Goal: Information Seeking & Learning: Find specific page/section

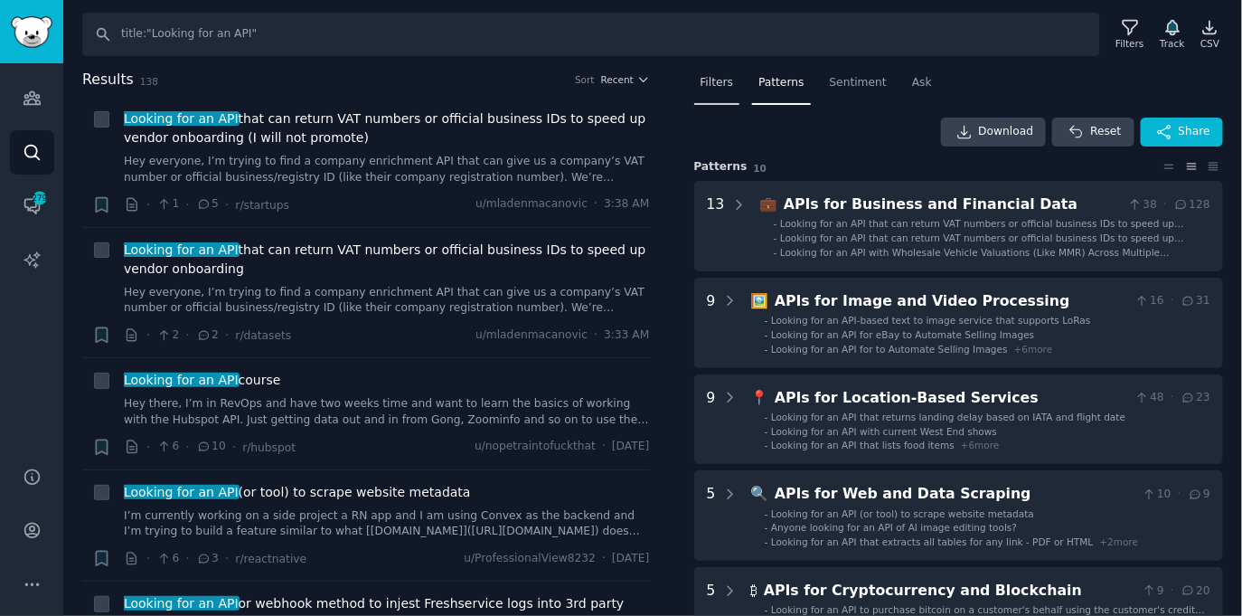
click at [730, 75] on span "Filters" at bounding box center [717, 83] width 33 height 16
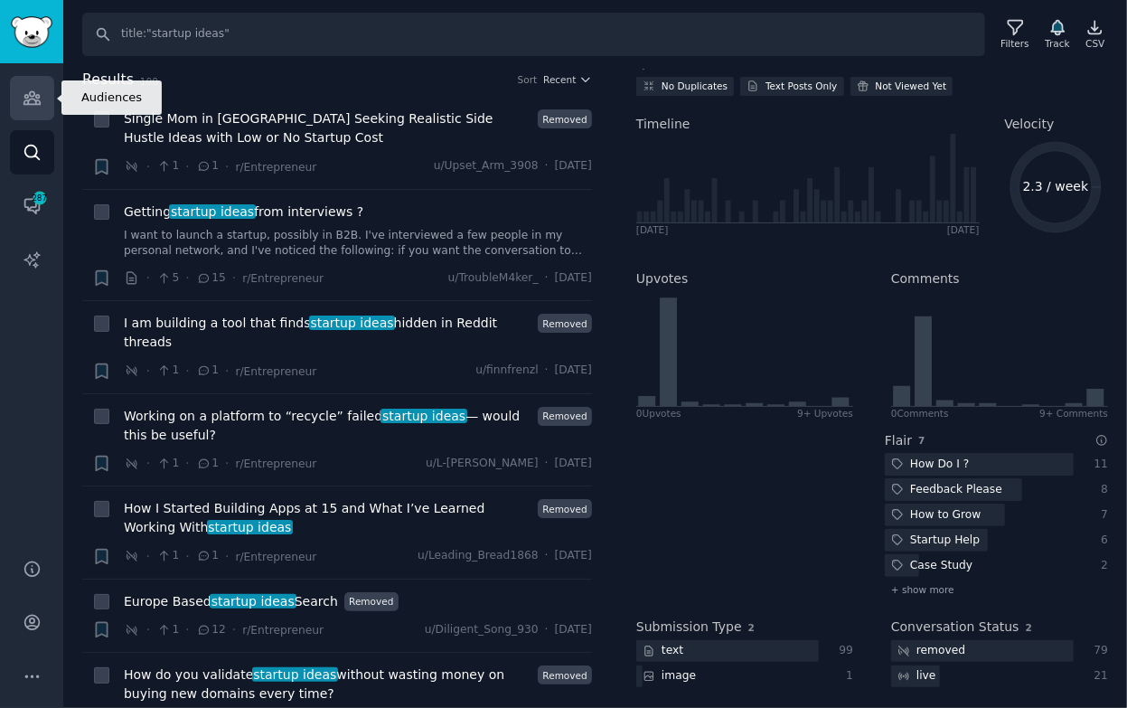
click at [46, 90] on link "Audiences" at bounding box center [32, 98] width 44 height 44
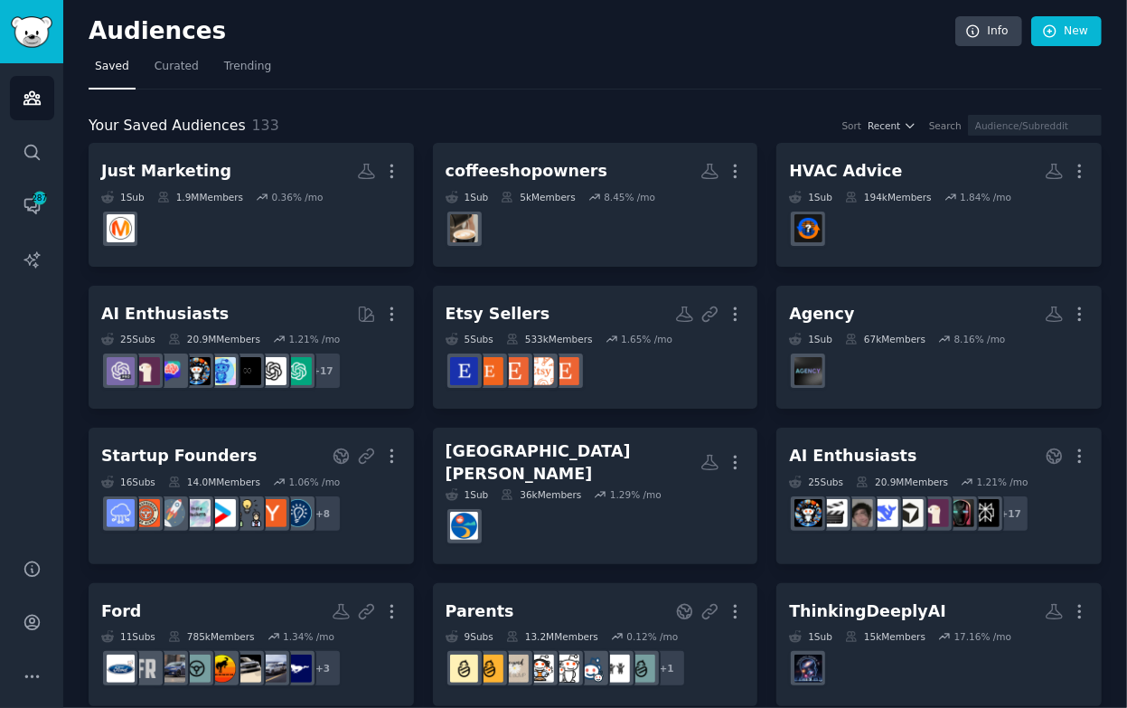
click at [30, 154] on icon "Sidebar" at bounding box center [32, 152] width 19 height 19
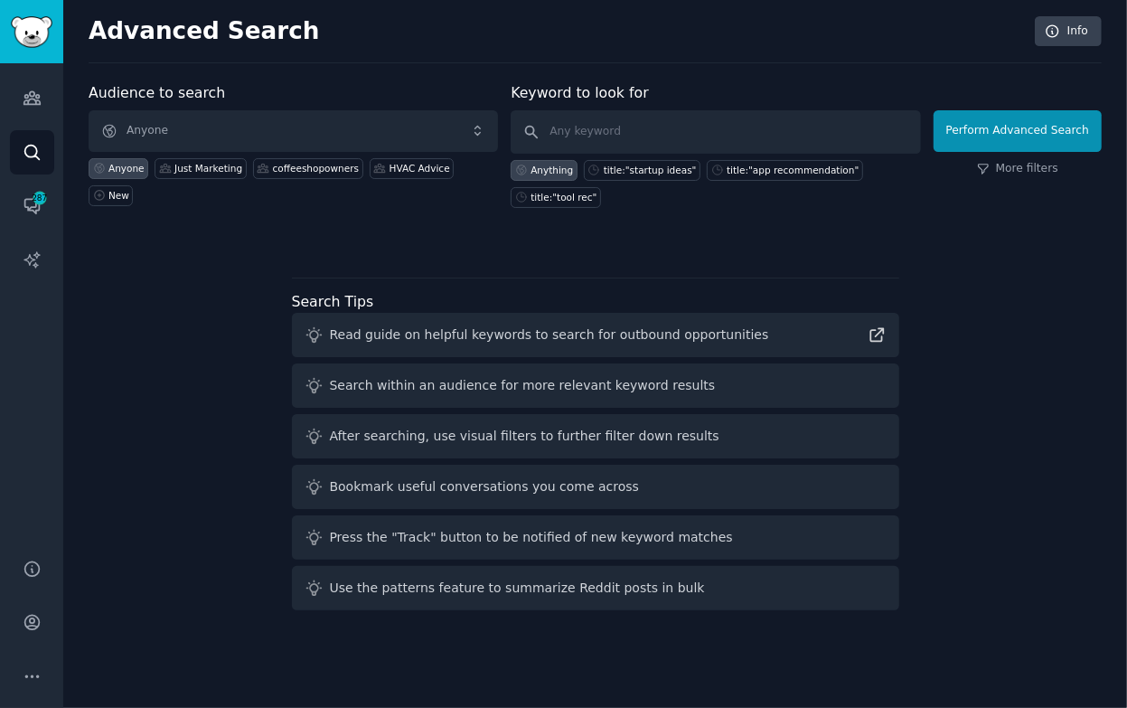
click at [703, 212] on div "Audience to search Anyone Anyone Just Marketing coffeeshopowners HVAC Advice Ne…" at bounding box center [595, 164] width 1013 height 164
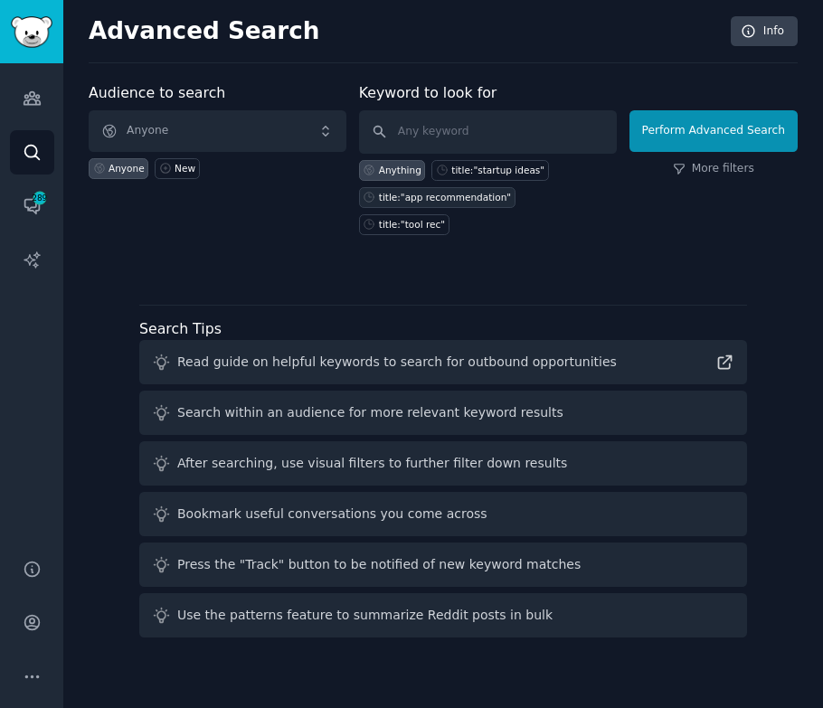
click at [427, 193] on div "title:"app recommendation"" at bounding box center [445, 197] width 132 height 13
type input "title:"app recommendation""
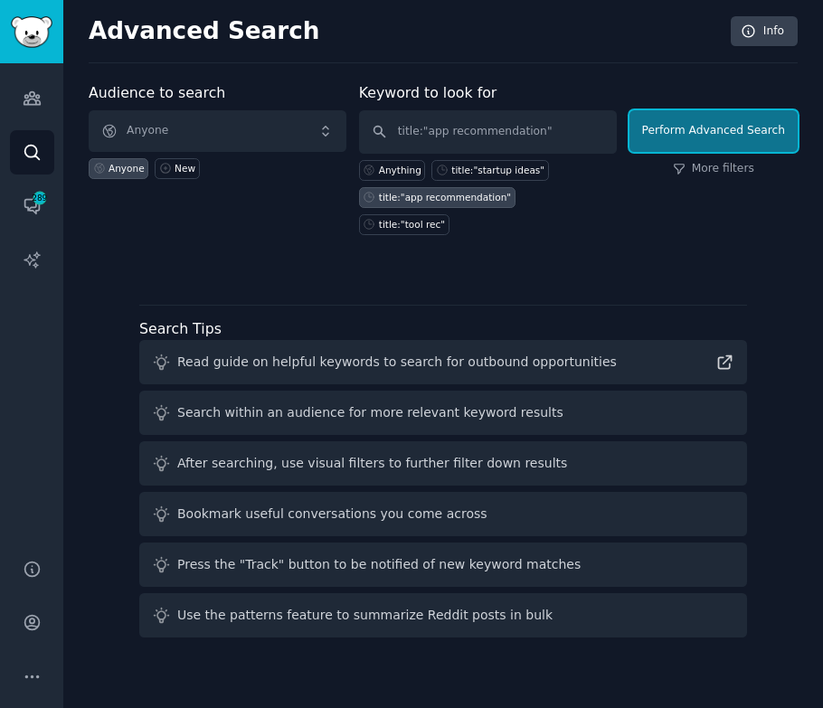
click at [672, 110] on button "Perform Advanced Search" at bounding box center [713, 131] width 168 height 42
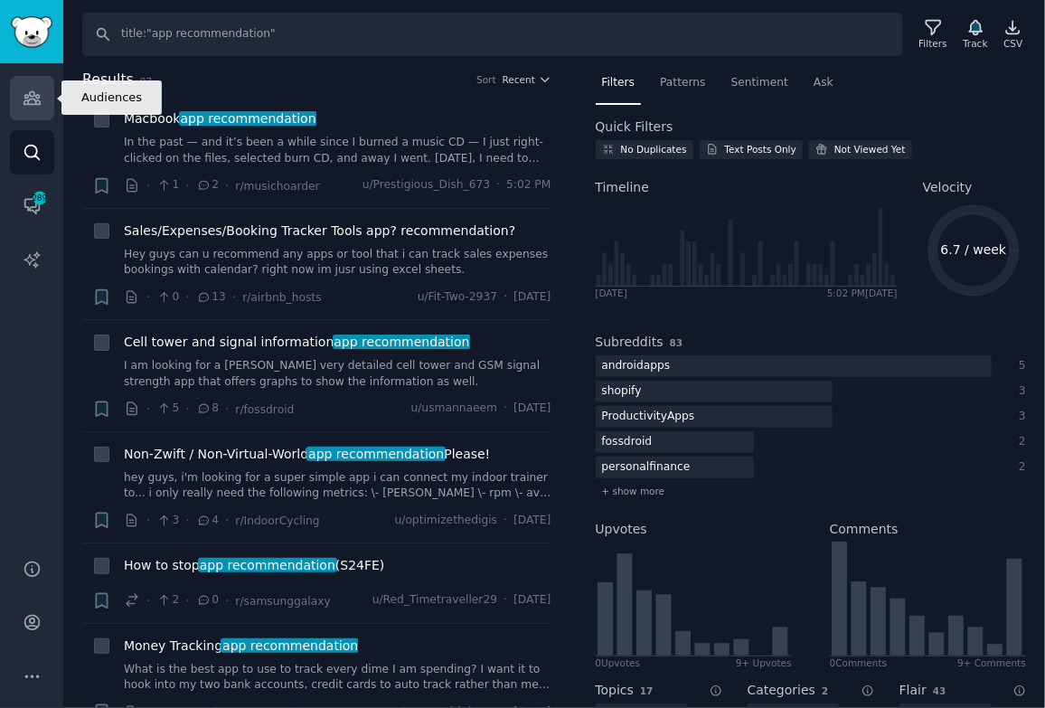
click at [39, 102] on icon "Sidebar" at bounding box center [32, 98] width 16 height 13
